Goal: Find specific page/section: Find specific page/section

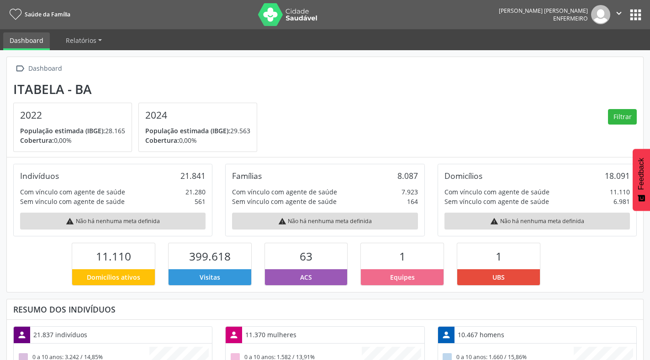
scroll to position [152, 212]
click at [631, 15] on button "apps" at bounding box center [636, 15] width 16 height 16
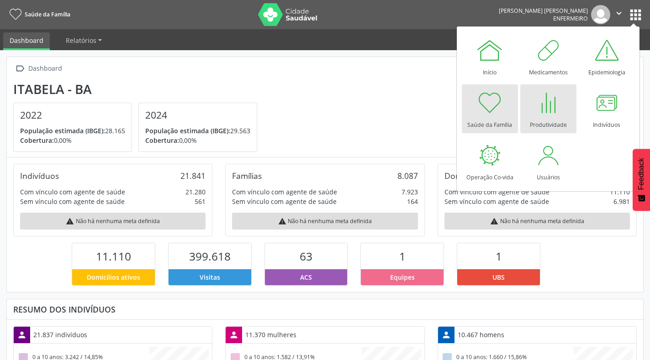
click at [559, 107] on div at bounding box center [548, 102] width 27 height 27
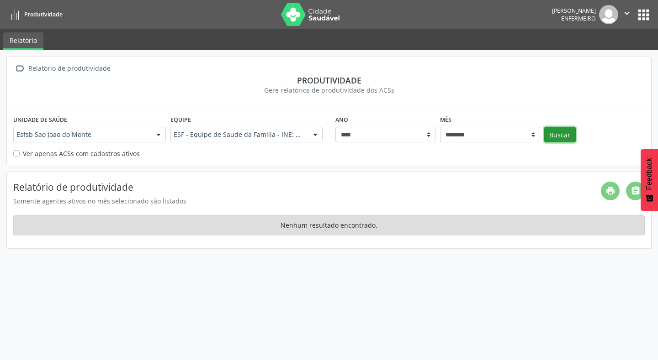
click at [553, 133] on button "Buscar" at bounding box center [560, 135] width 32 height 16
click at [531, 135] on select "******** ****** ***** ***** **** ***** ***** ********* *******" at bounding box center [490, 135] width 100 height 16
select select "**"
click at [440, 127] on select "******** ****** ***** ***** **** ***** ***** ********* *******" at bounding box center [490, 135] width 100 height 16
click at [550, 138] on button "Buscar" at bounding box center [560, 135] width 32 height 16
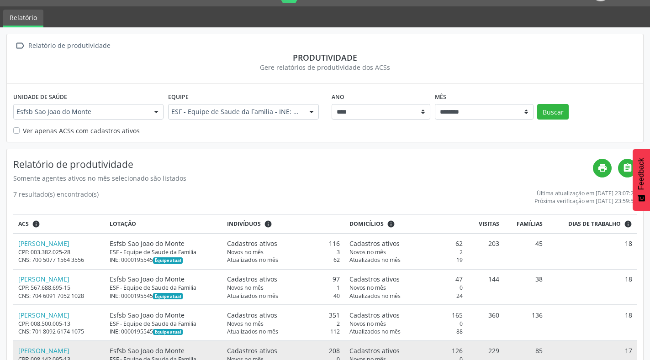
scroll to position [46, 0]
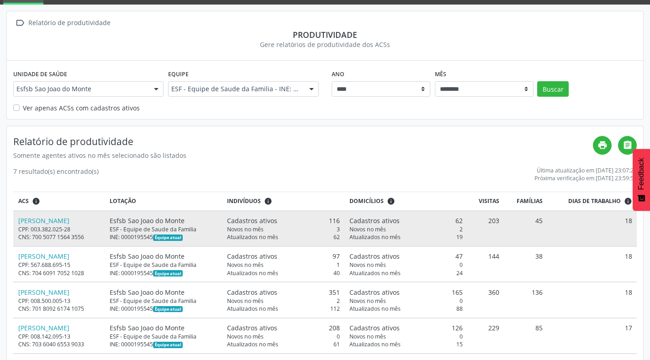
click at [79, 216] on div "Ana Cristina Matos de Oliveira" at bounding box center [59, 221] width 82 height 10
click at [69, 223] on link "Ana Cristina Matos de Oliveira" at bounding box center [43, 221] width 51 height 9
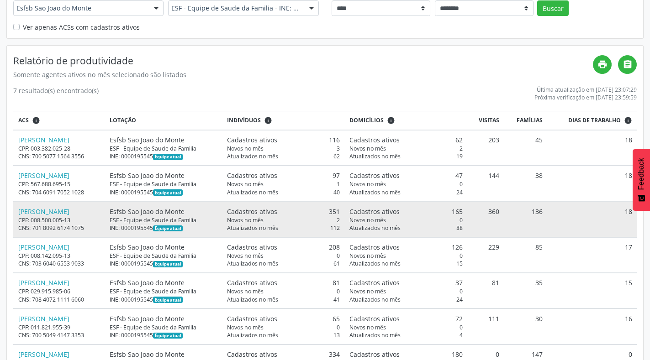
scroll to position [137, 0]
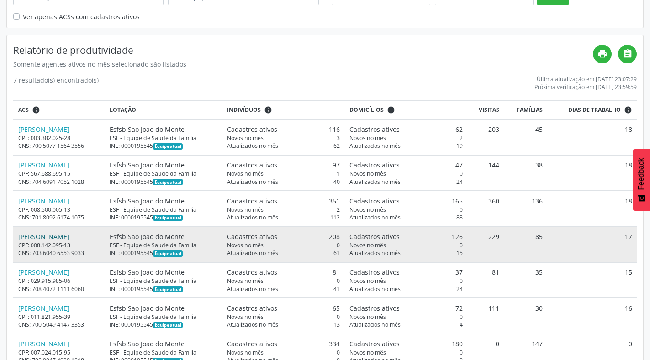
click at [69, 234] on link "Iolanda Pereira dos Santos" at bounding box center [43, 237] width 51 height 9
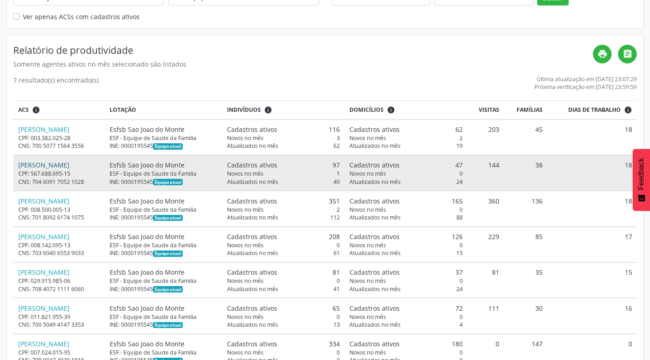
click at [53, 164] on link "Arivaldo Jose dos Santos" at bounding box center [43, 165] width 51 height 9
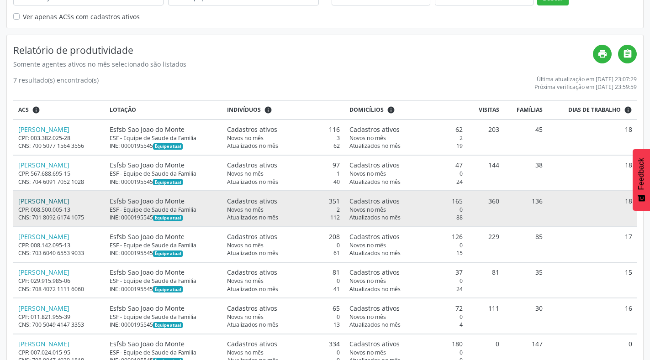
click at [69, 199] on link "Fabio dos Santos Barbosa" at bounding box center [43, 201] width 51 height 9
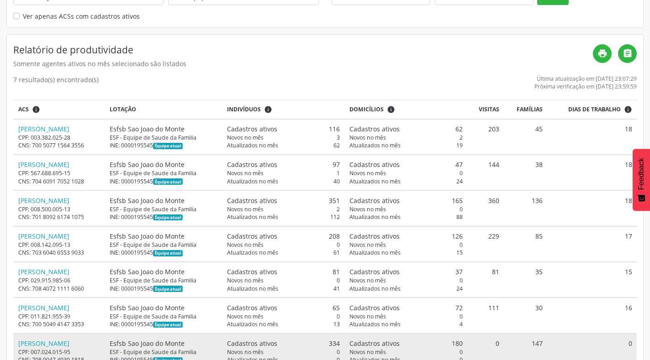
scroll to position [166, 0]
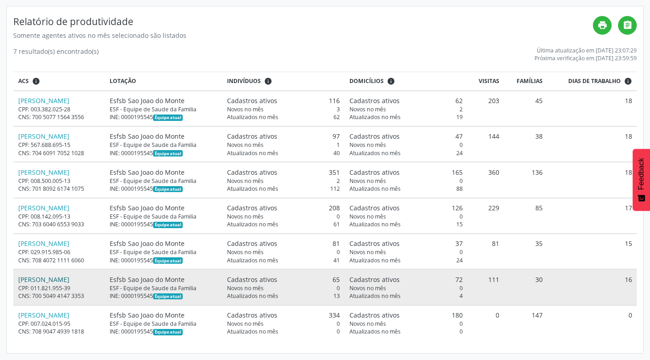
click at [57, 281] on link "Raimundo Sousa de Castro" at bounding box center [43, 279] width 51 height 9
click at [63, 281] on link "Raimundo Sousa de Castro" at bounding box center [43, 279] width 51 height 9
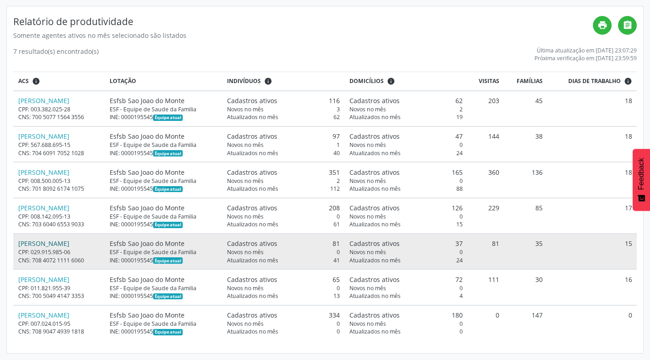
click at [69, 243] on link "Luciana Marcela Guimaraes Brito" at bounding box center [43, 243] width 51 height 9
